Goal: Task Accomplishment & Management: Manage account settings

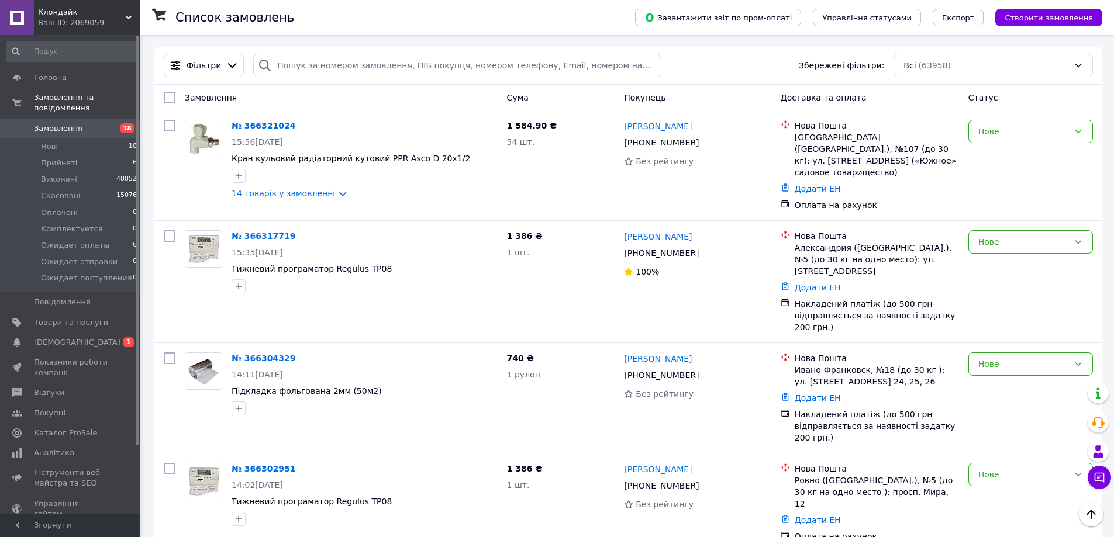
scroll to position [565, 0]
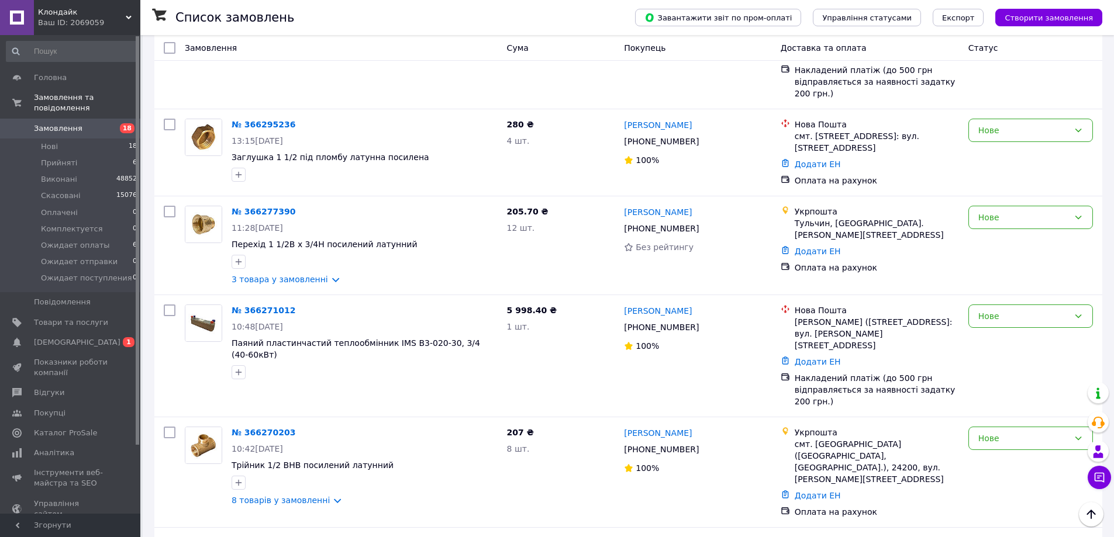
click at [92, 123] on span "Замовлення" at bounding box center [71, 128] width 74 height 11
click at [101, 70] on link "Головна" at bounding box center [72, 78] width 144 height 20
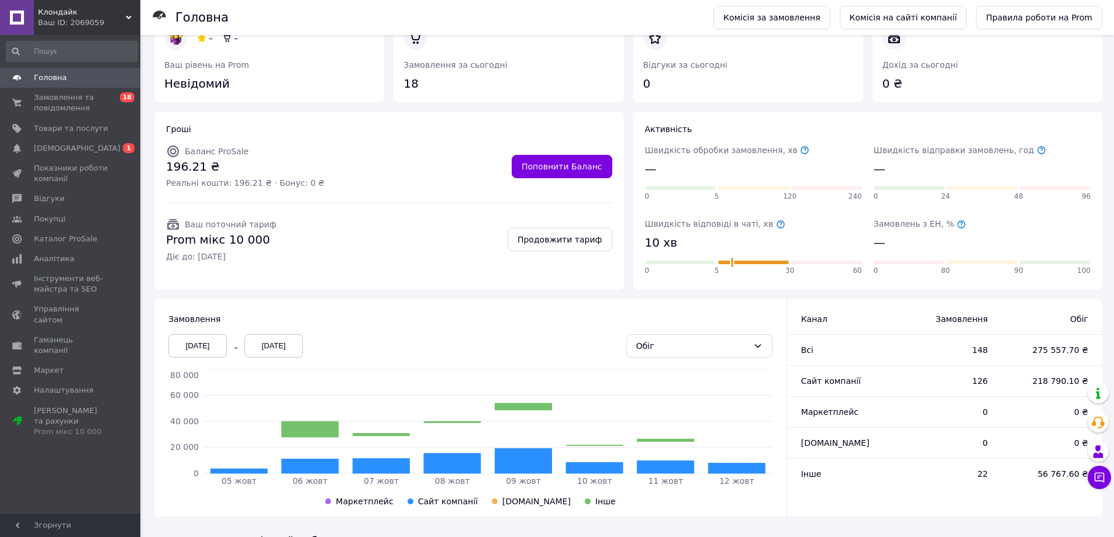
scroll to position [128, 0]
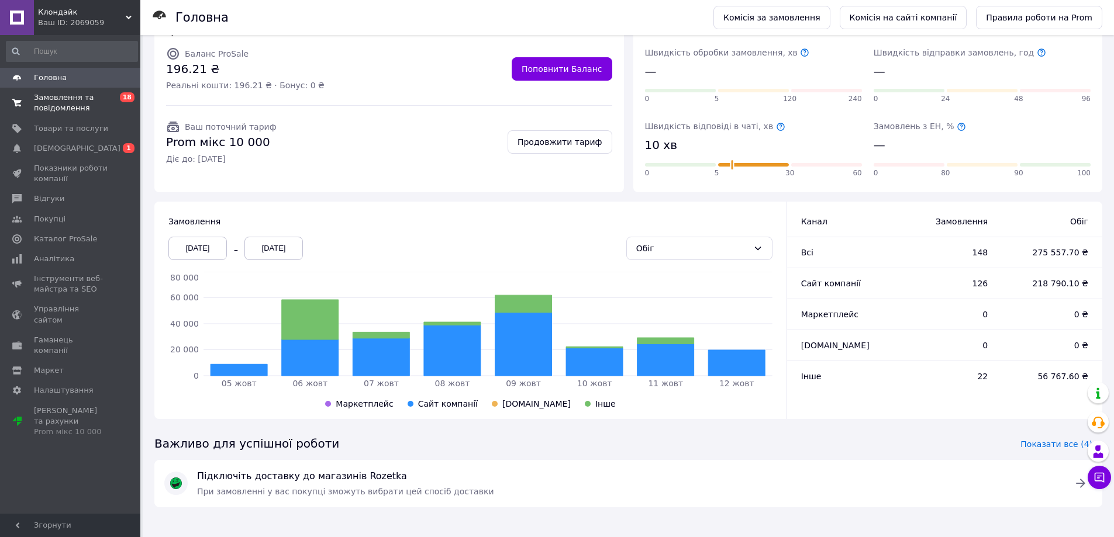
click at [109, 107] on span "0 18" at bounding box center [124, 102] width 32 height 21
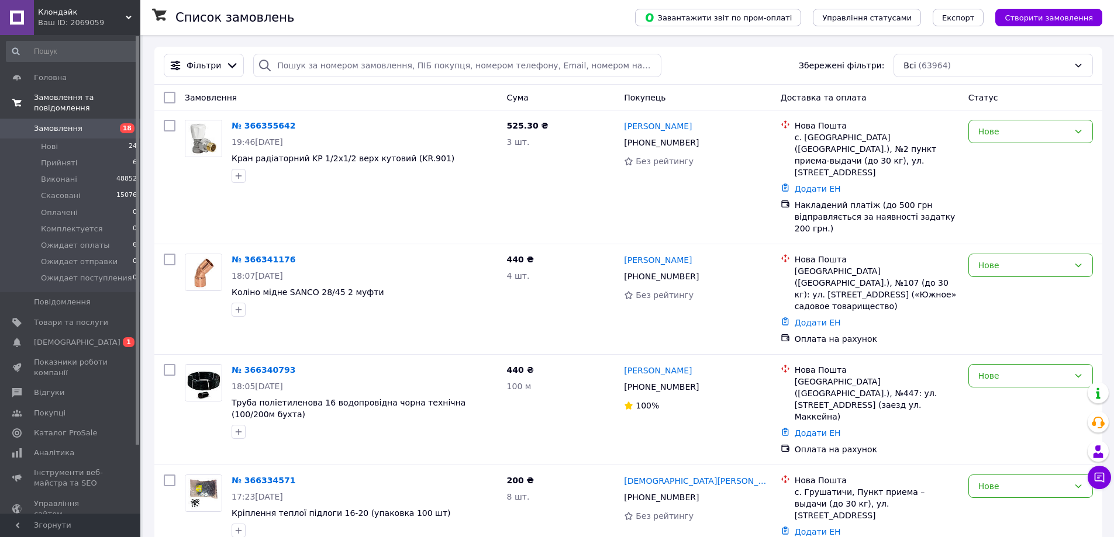
click at [99, 123] on span "Замовлення" at bounding box center [71, 128] width 74 height 11
